Goal: Find specific fact: Find specific fact

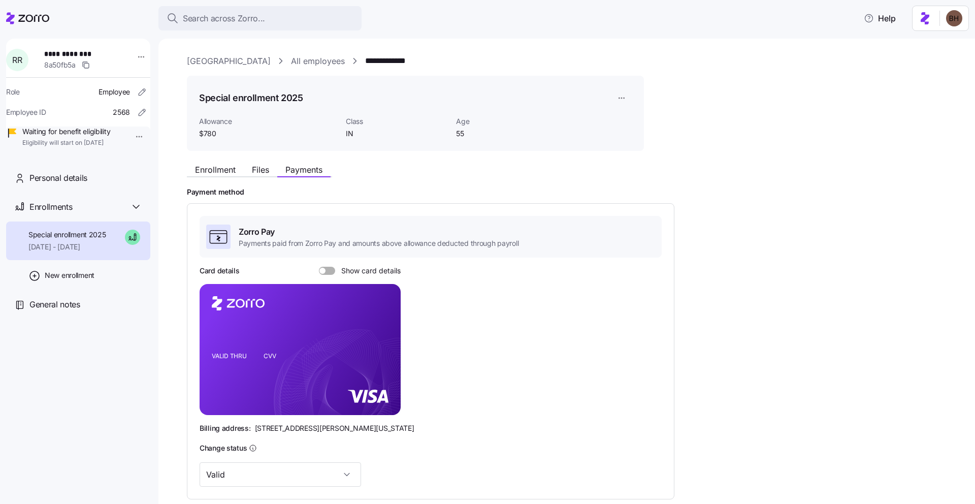
scroll to position [144, 0]
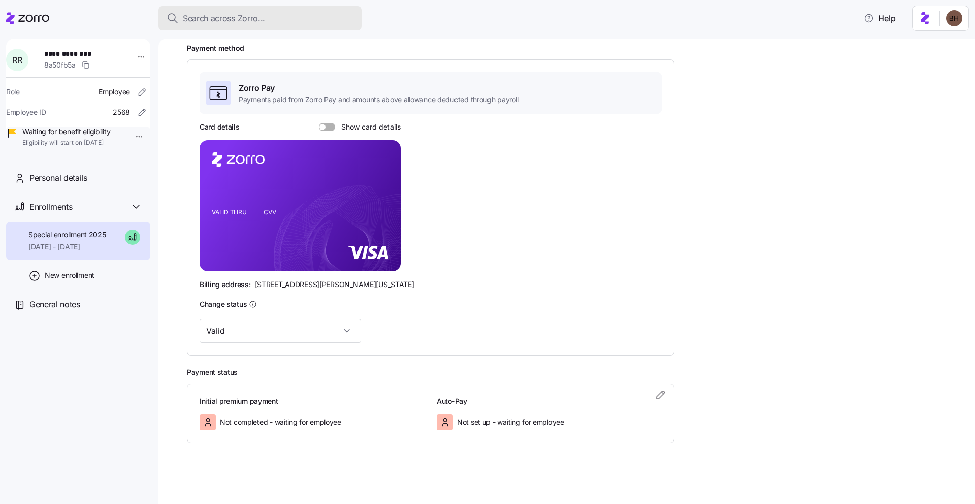
click at [190, 17] on span "Search across Zorro..." at bounding box center [224, 18] width 82 height 13
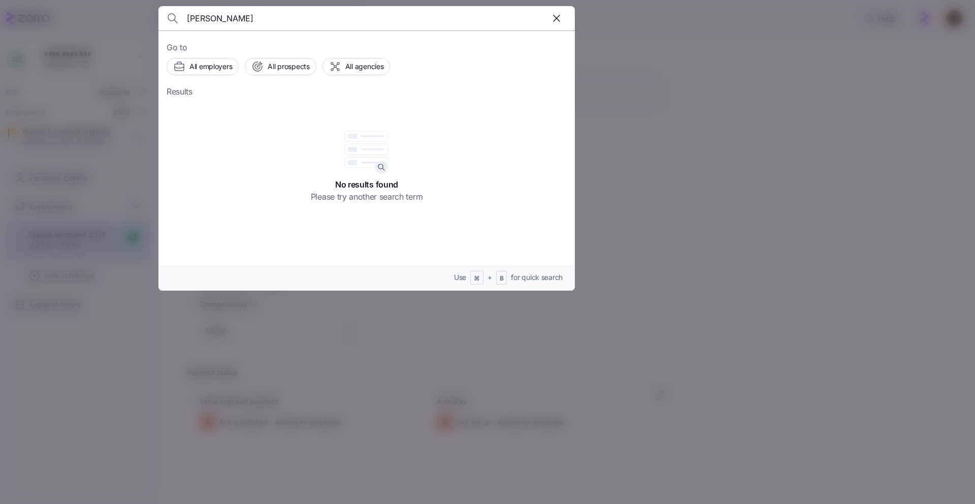
type input "[PERSON_NAME]"
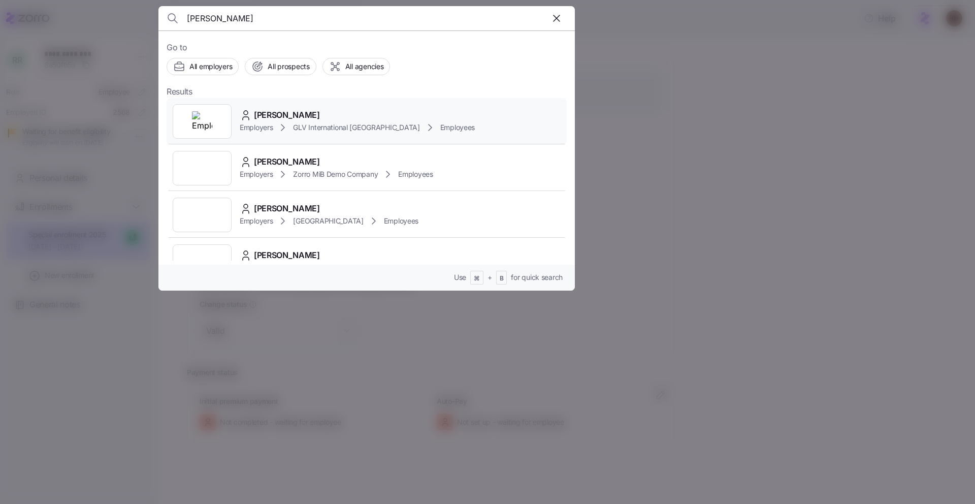
click at [312, 114] on div "[PERSON_NAME]" at bounding box center [357, 115] width 235 height 13
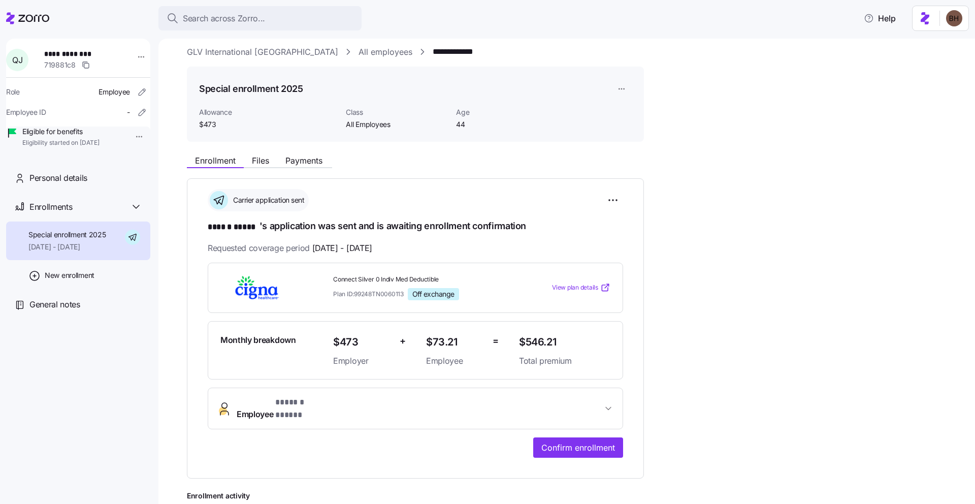
scroll to position [19, 0]
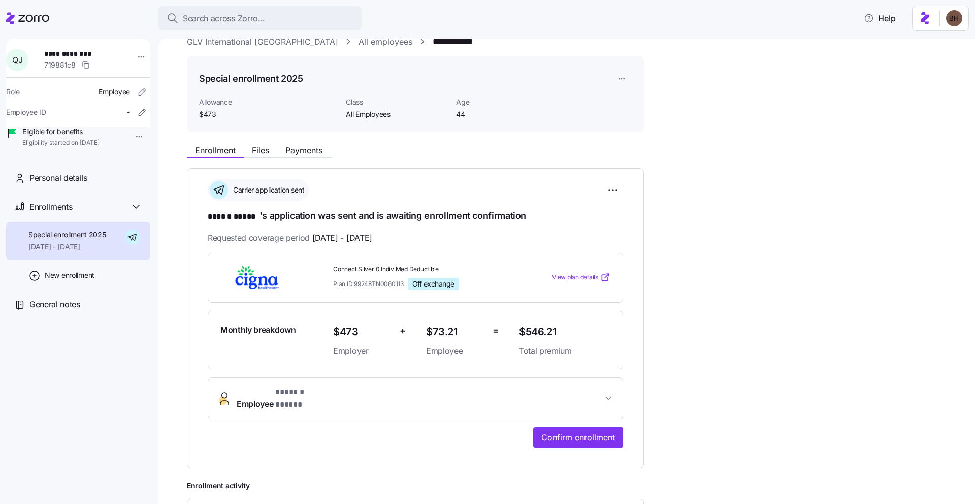
click at [359, 394] on span "Employee * ****** ***** *" at bounding box center [420, 398] width 366 height 24
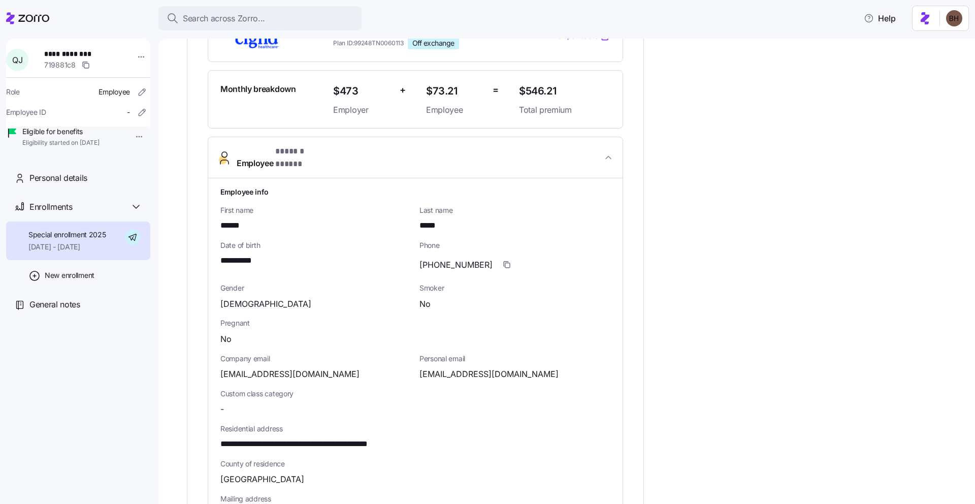
scroll to position [266, 0]
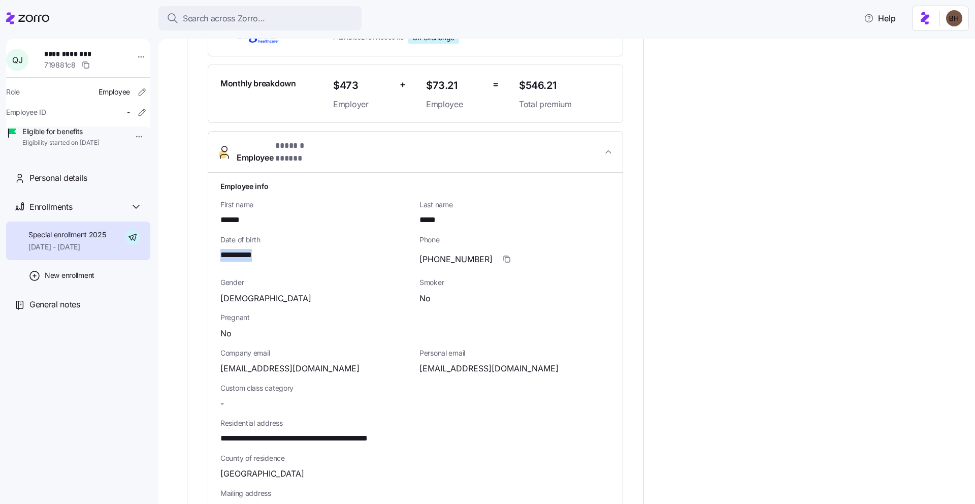
drag, startPoint x: 269, startPoint y: 249, endPoint x: 220, endPoint y: 248, distance: 48.3
click at [220, 249] on div "**********" at bounding box center [315, 255] width 191 height 13
copy span "**********"
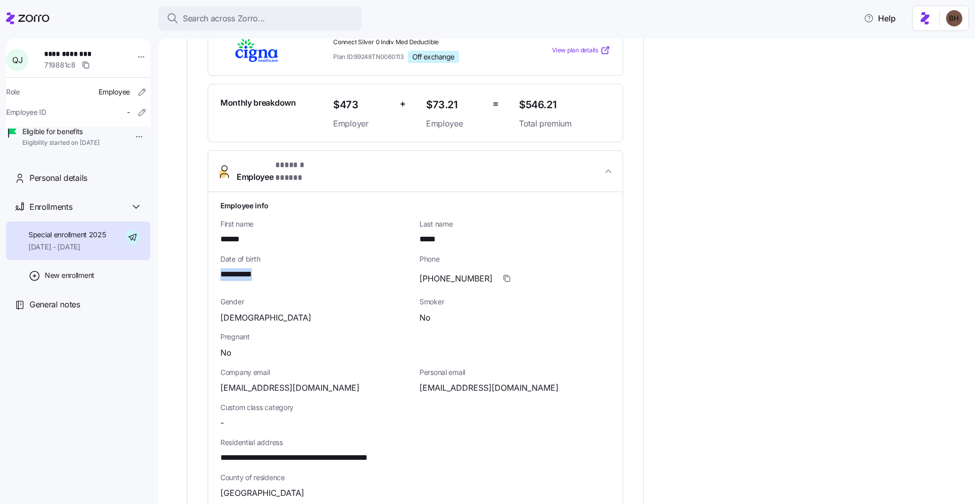
scroll to position [98, 0]
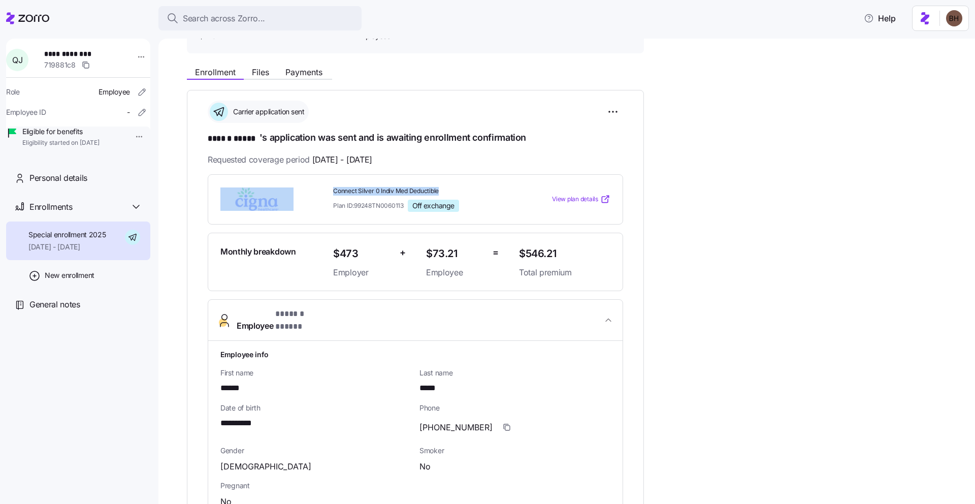
drag, startPoint x: 329, startPoint y: 189, endPoint x: 442, endPoint y: 186, distance: 113.3
click at [442, 186] on div "Connect Silver 0 Indiv Med Deductible Plan ID: 99248TN0060113 Off exchange View…" at bounding box center [415, 199] width 398 height 33
copy div "Connect Silver 0 Indiv Med Deductible"
drag, startPoint x: 406, startPoint y: 206, endPoint x: 334, endPoint y: 206, distance: 71.6
click at [334, 206] on div "Plan ID: 99248TN0060113 Off exchange" at bounding box center [422, 206] width 178 height 12
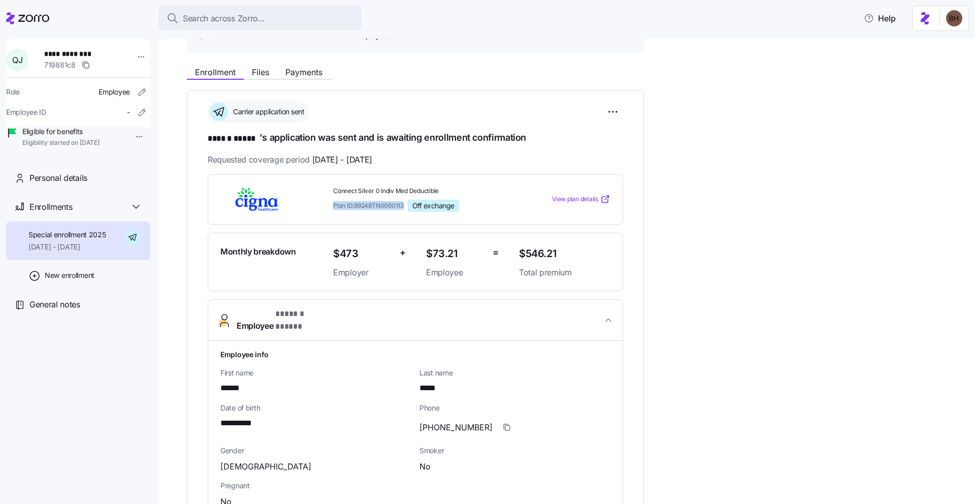
copy span "Plan ID: 99248TN0060113"
